Goal: Find specific page/section: Find specific page/section

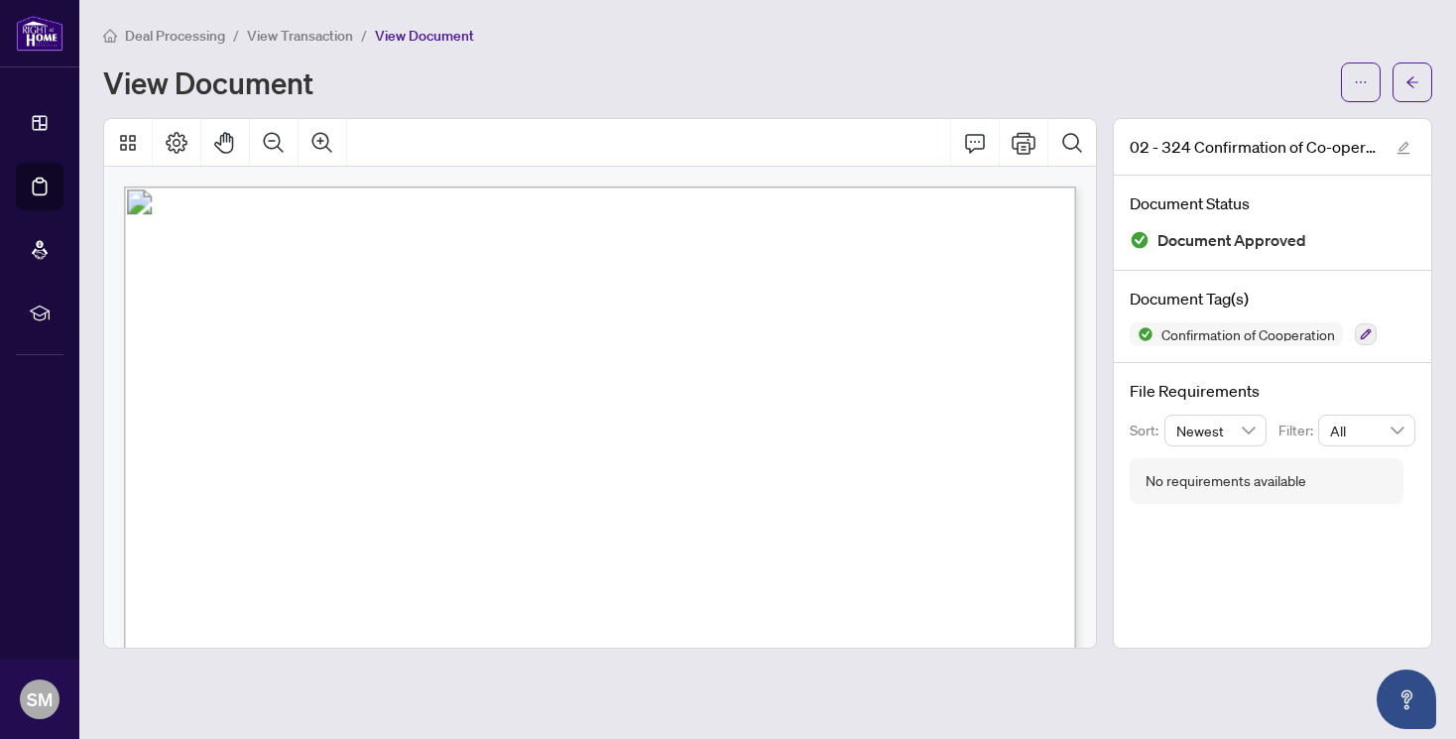
scroll to position [2054, 0]
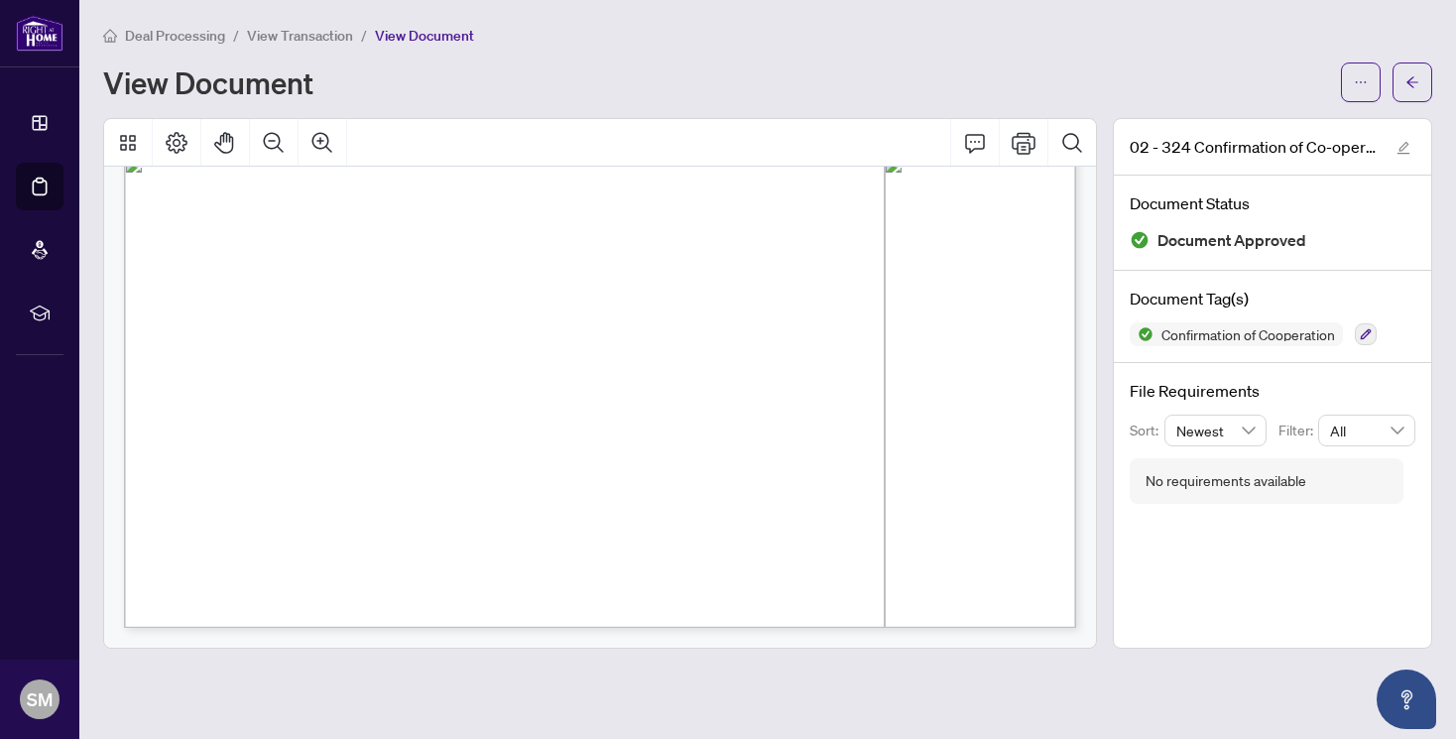
click at [163, 37] on span "Deal Processing" at bounding box center [175, 36] width 100 height 18
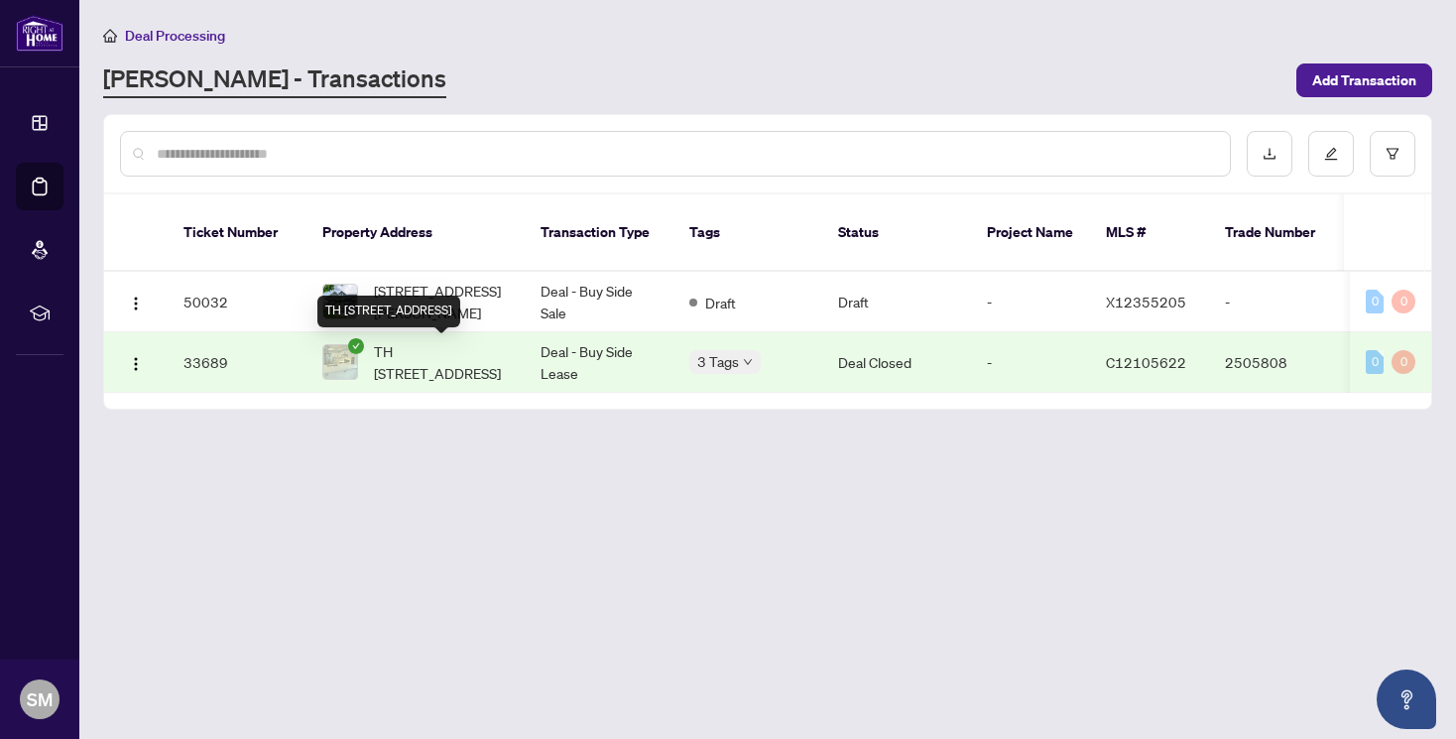
click at [432, 366] on span "TH [STREET_ADDRESS]" at bounding box center [441, 362] width 135 height 44
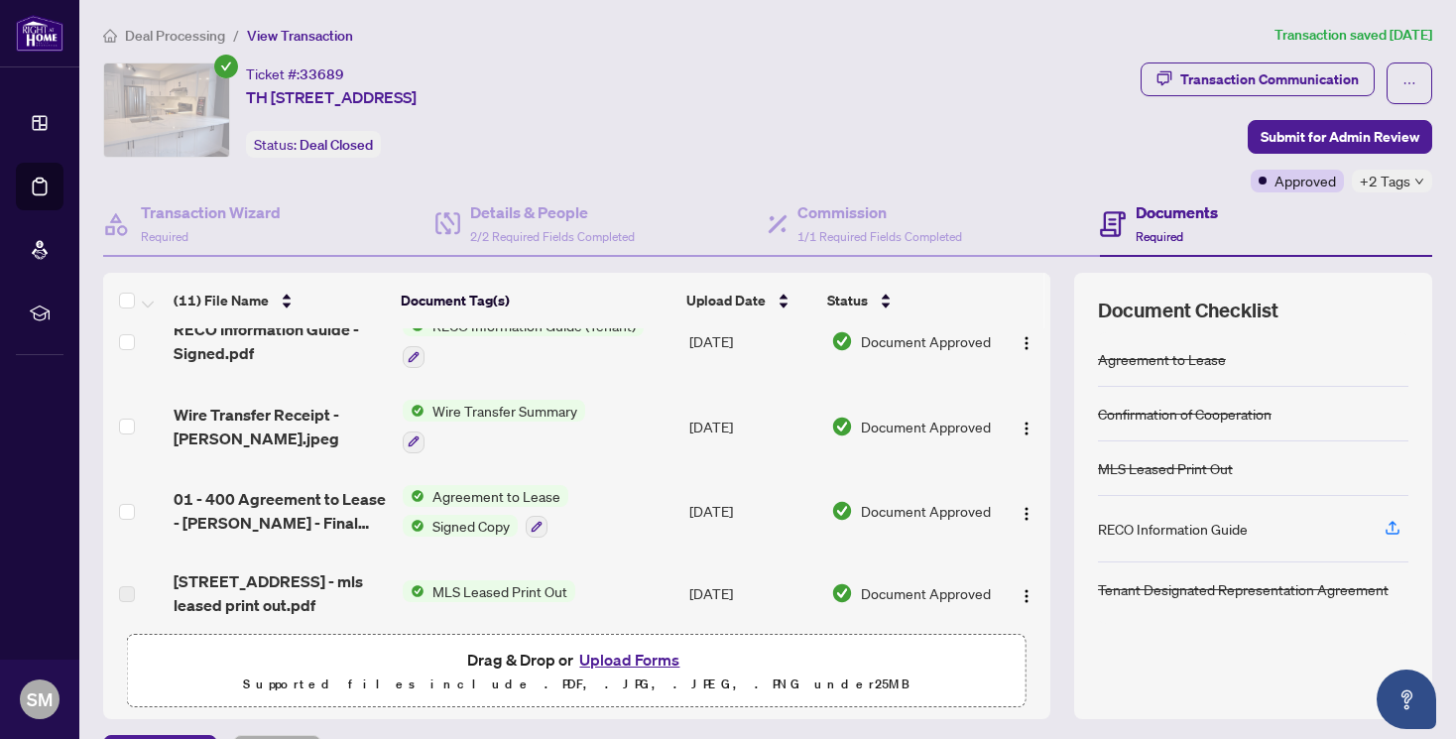
scroll to position [299, 0]
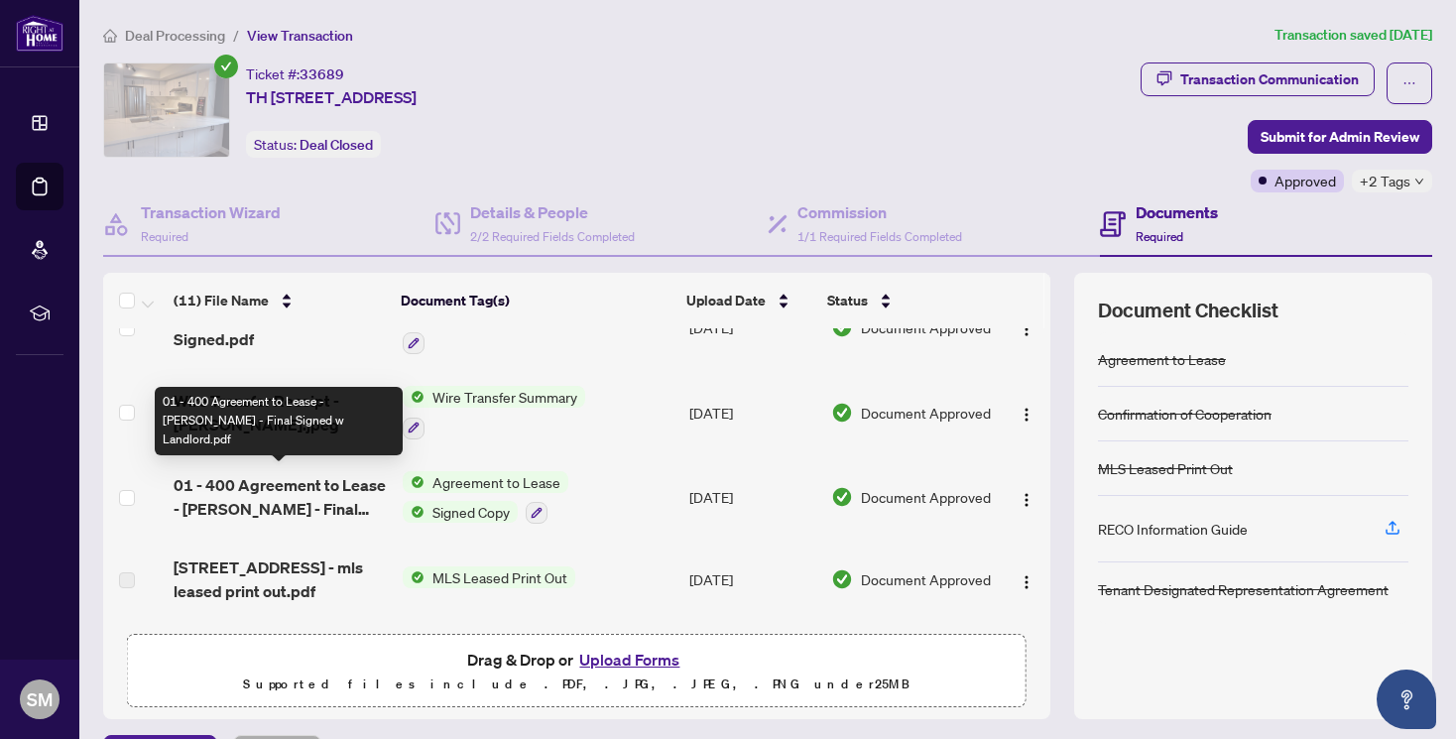
click at [253, 473] on span "01 - 400 Agreement to Lease - [PERSON_NAME] - Final Signed w Landlord.pdf" at bounding box center [280, 497] width 213 height 48
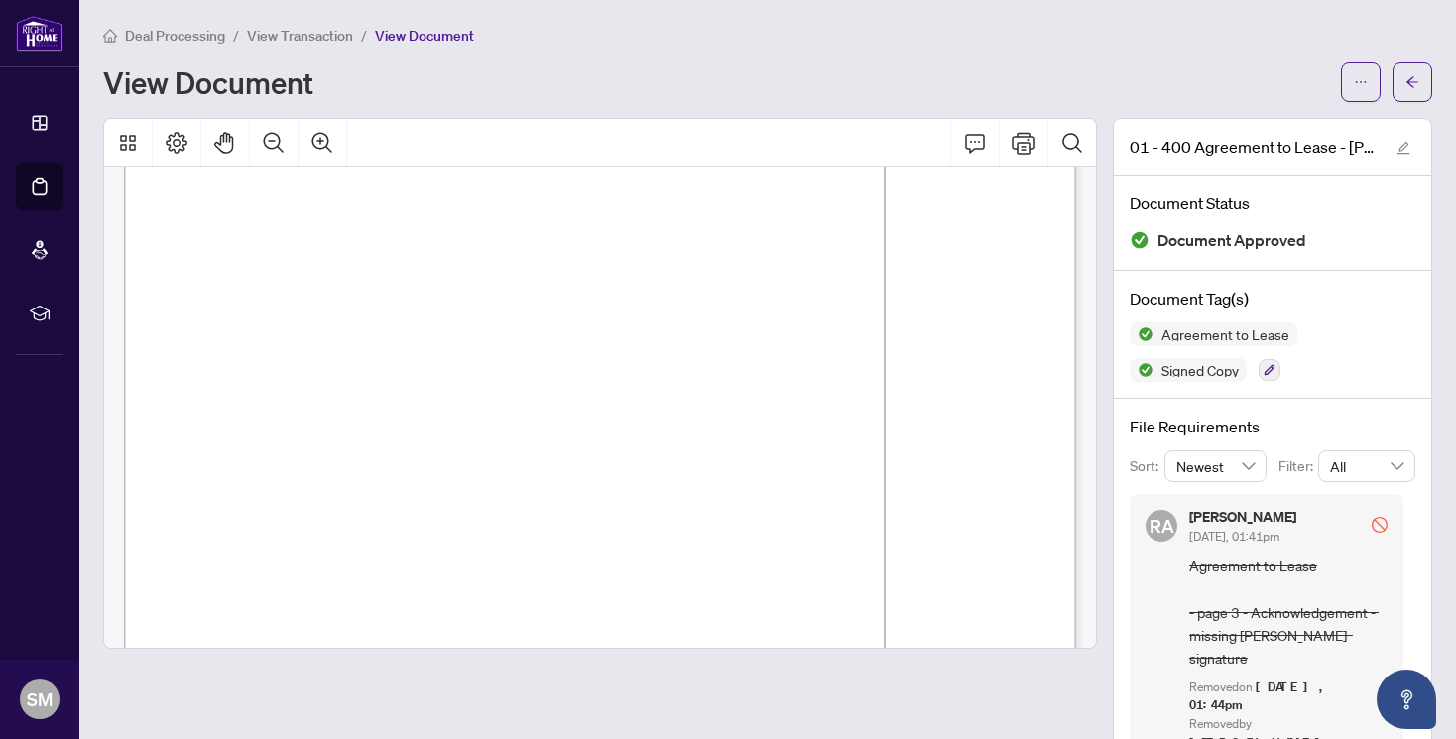
scroll to position [2711, 0]
click at [174, 32] on span "Deal Processing" at bounding box center [175, 36] width 100 height 18
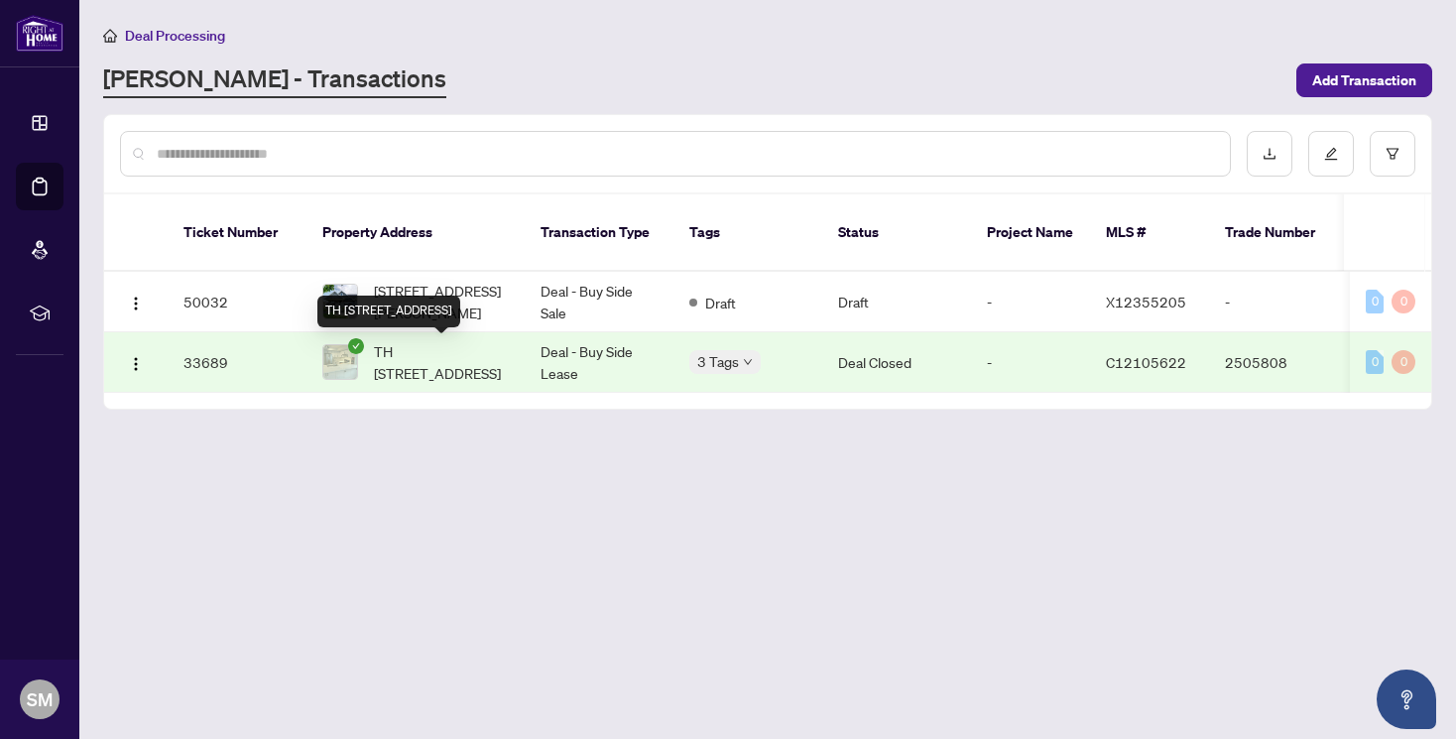
click at [457, 371] on span "TH [STREET_ADDRESS]" at bounding box center [441, 362] width 135 height 44
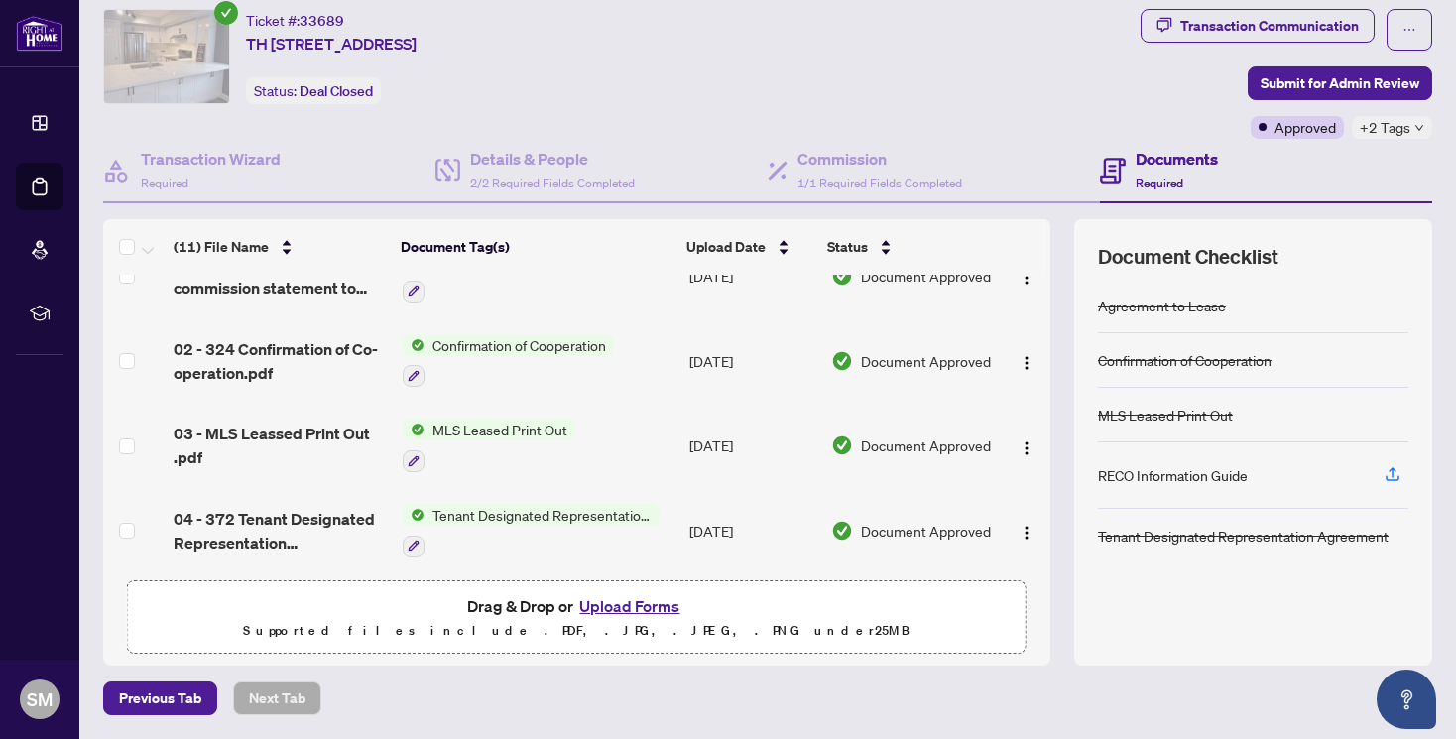
scroll to position [58, 0]
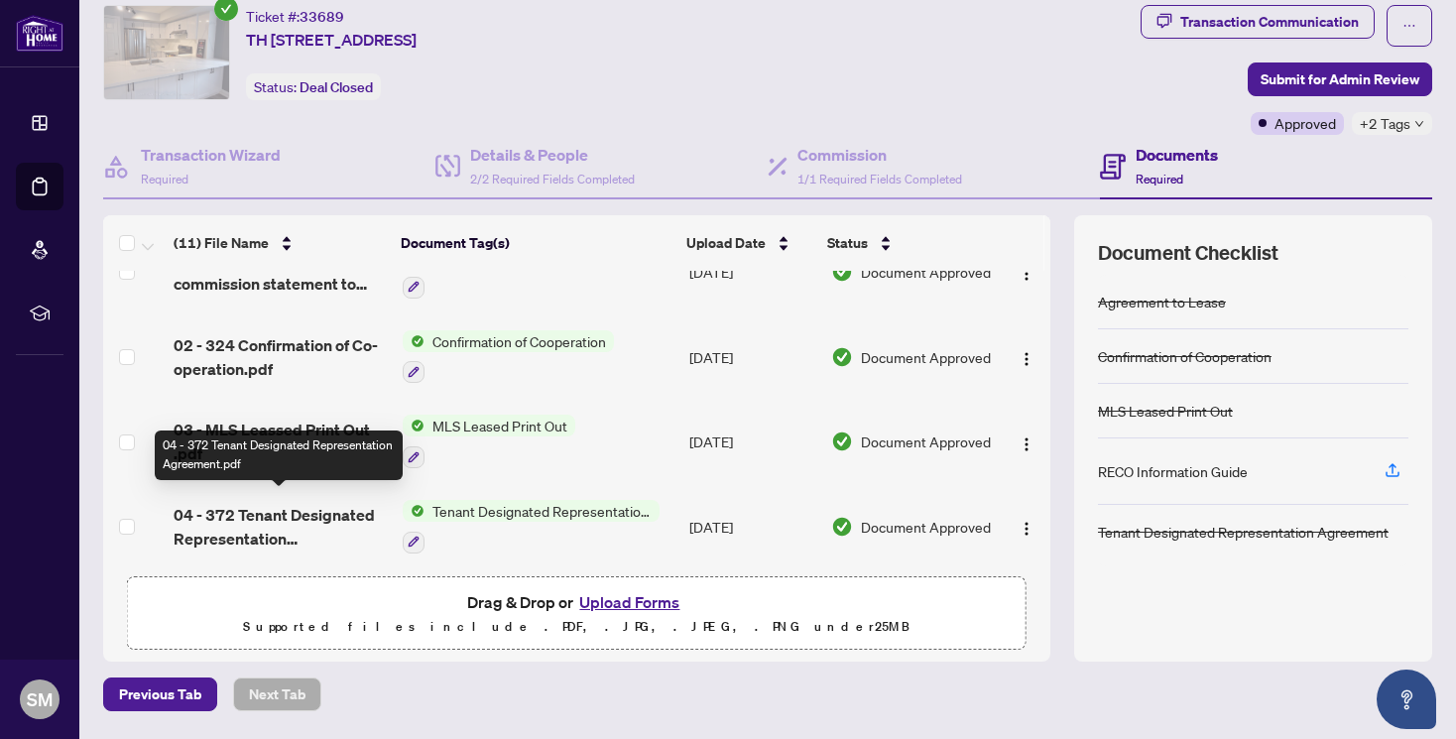
click at [310, 503] on span "04 - 372 Tenant Designated Representation Agreement.pdf" at bounding box center [280, 527] width 213 height 48
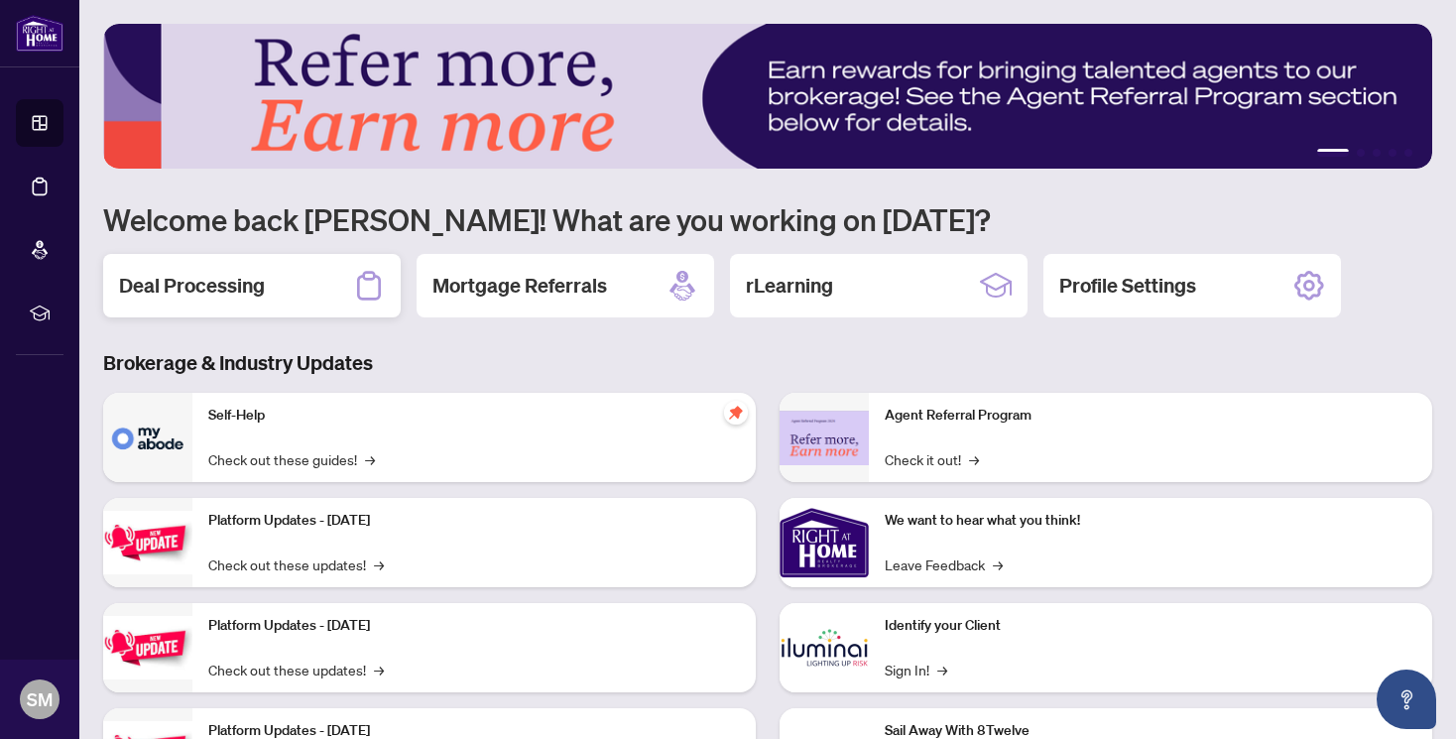
click at [268, 299] on div "Deal Processing" at bounding box center [252, 285] width 298 height 63
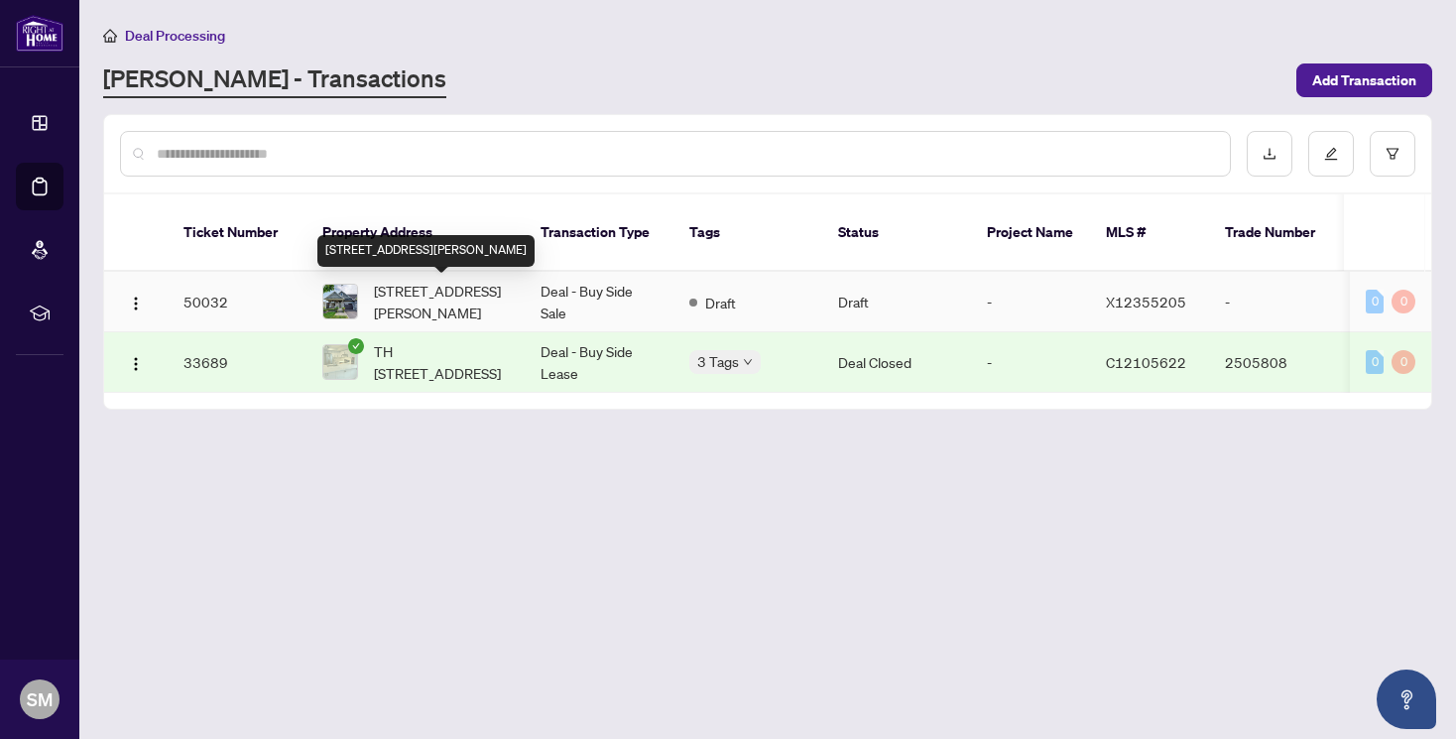
click at [394, 296] on span "[STREET_ADDRESS][PERSON_NAME]" at bounding box center [441, 302] width 135 height 44
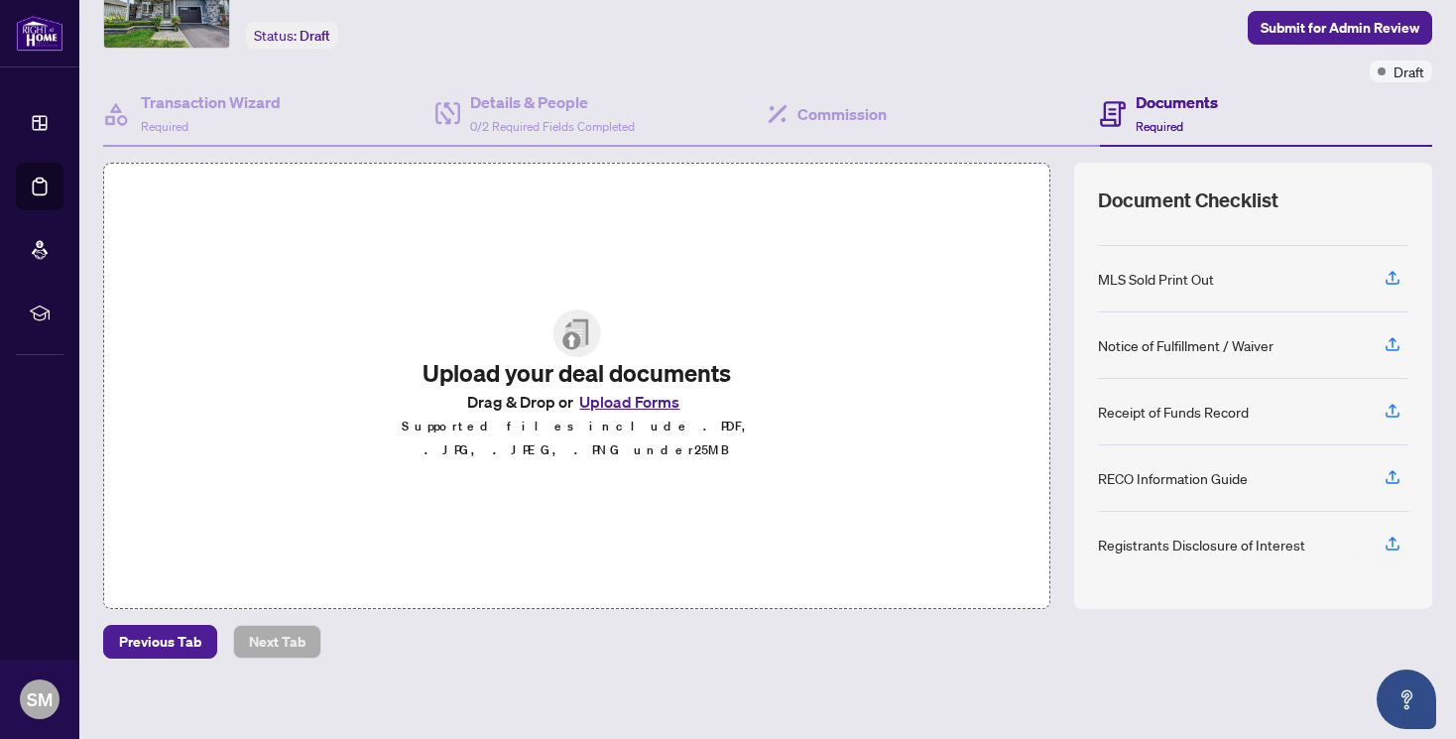
scroll to position [116, 0]
